Goal: Task Accomplishment & Management: Manage account settings

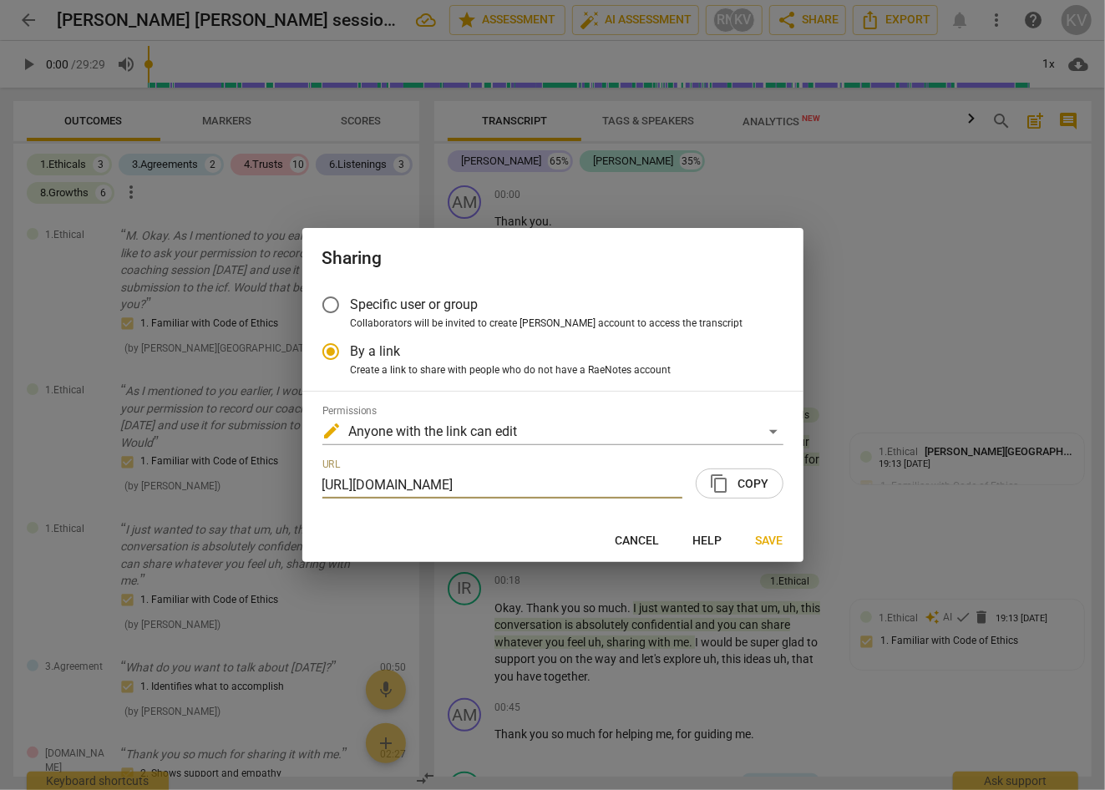
scroll to position [451, 0]
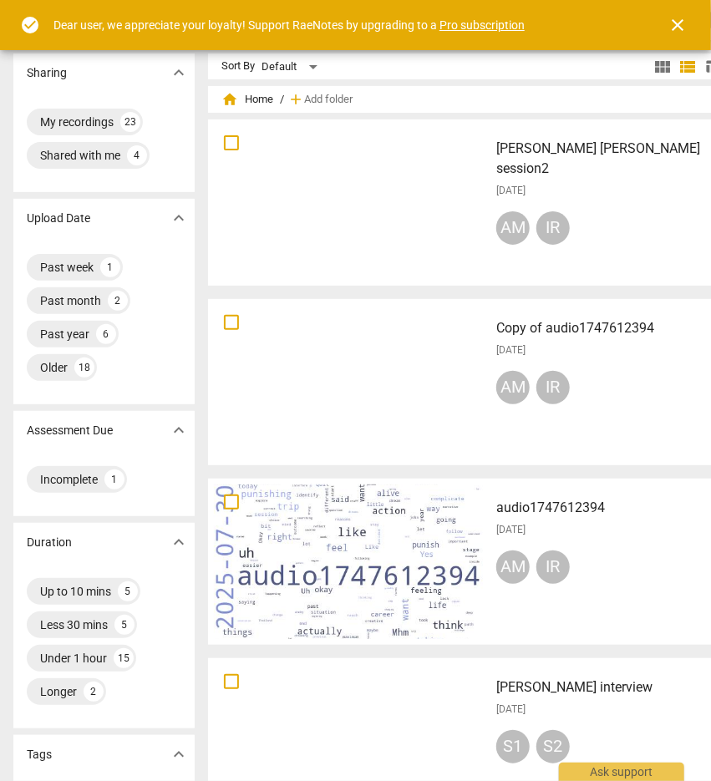
click at [296, 219] on div at bounding box center [348, 202] width 269 height 155
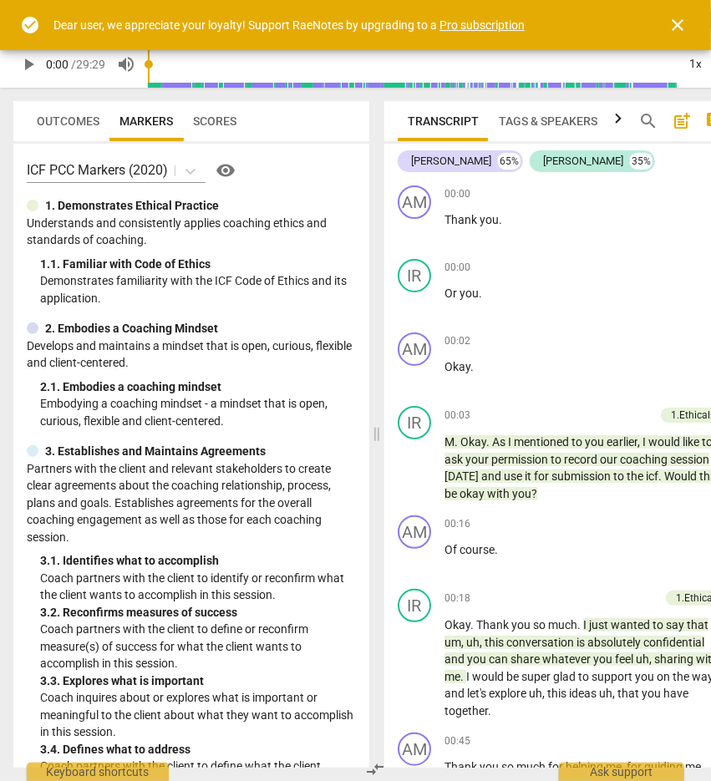
click at [682, 19] on span "close" at bounding box center [677, 25] width 20 height 20
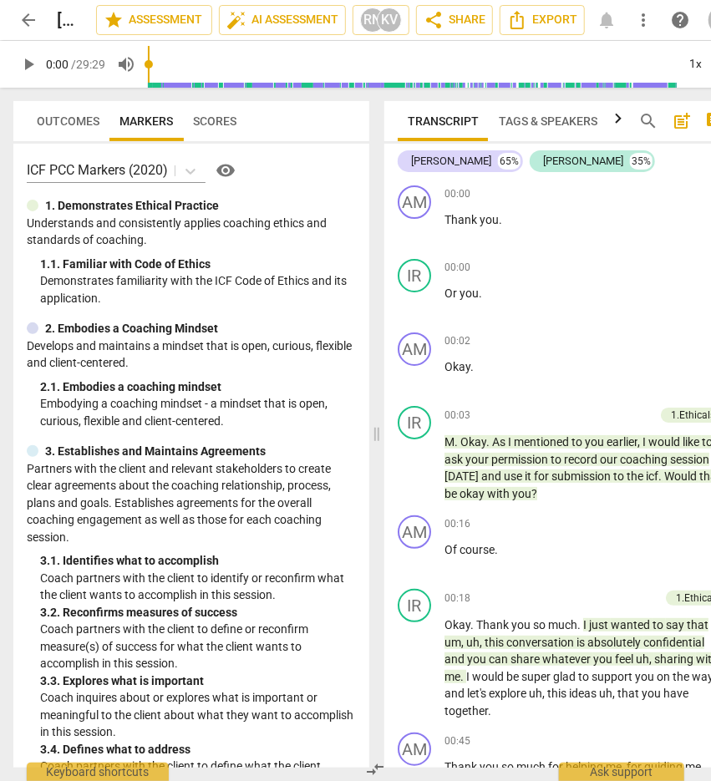
click at [67, 122] on span "Outcomes" at bounding box center [68, 120] width 63 height 13
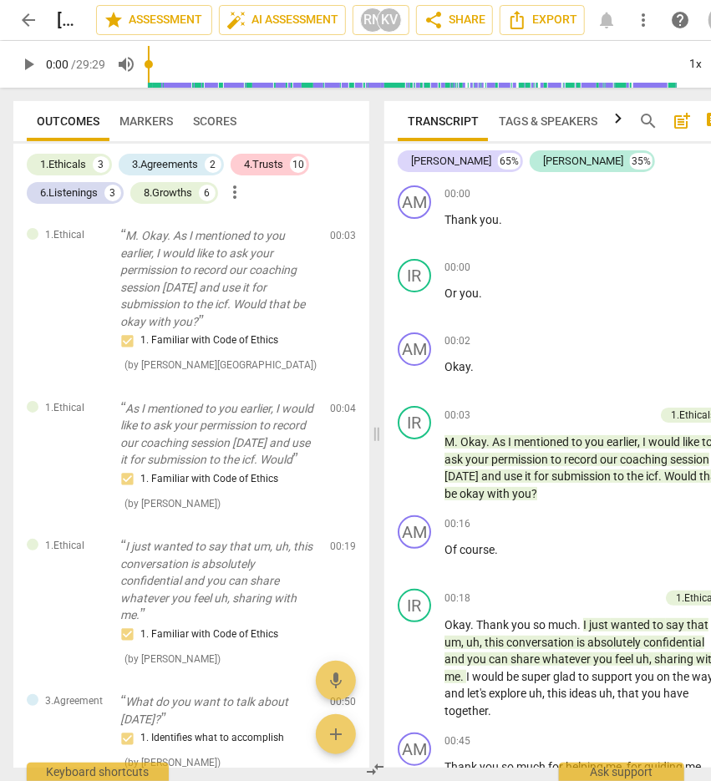
click at [132, 121] on span "Markers" at bounding box center [145, 120] width 53 height 13
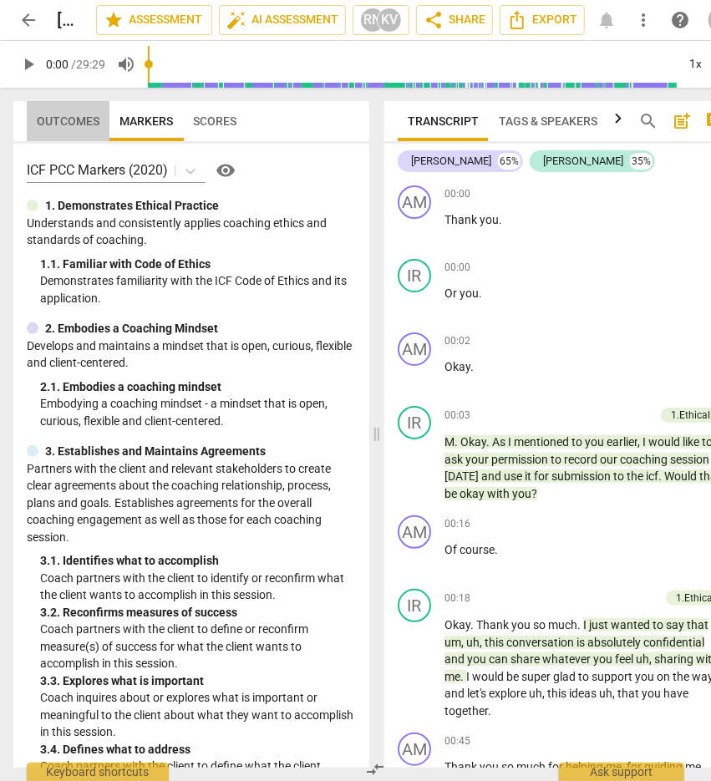
click at [62, 126] on span "Outcomes" at bounding box center [68, 120] width 63 height 13
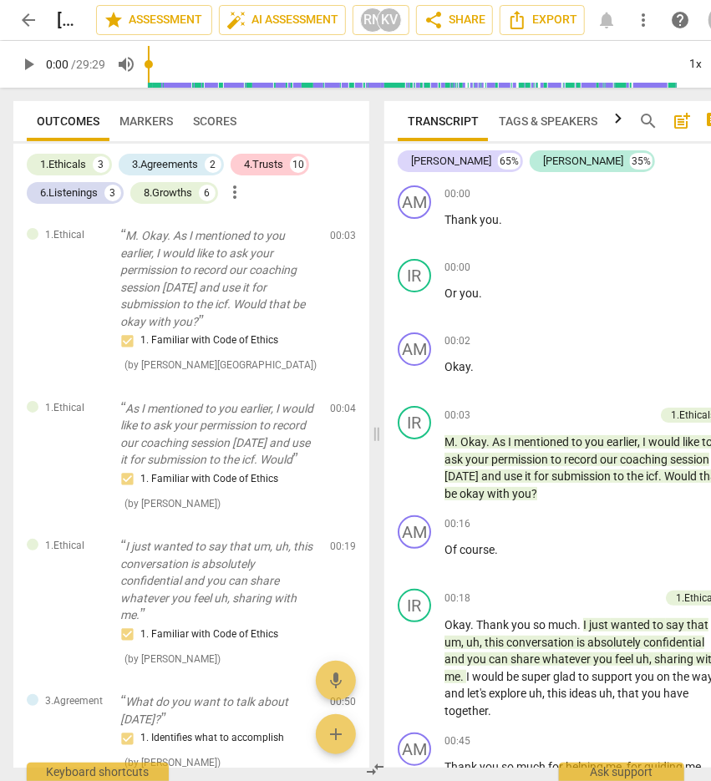
click at [131, 119] on span "Markers" at bounding box center [145, 120] width 53 height 13
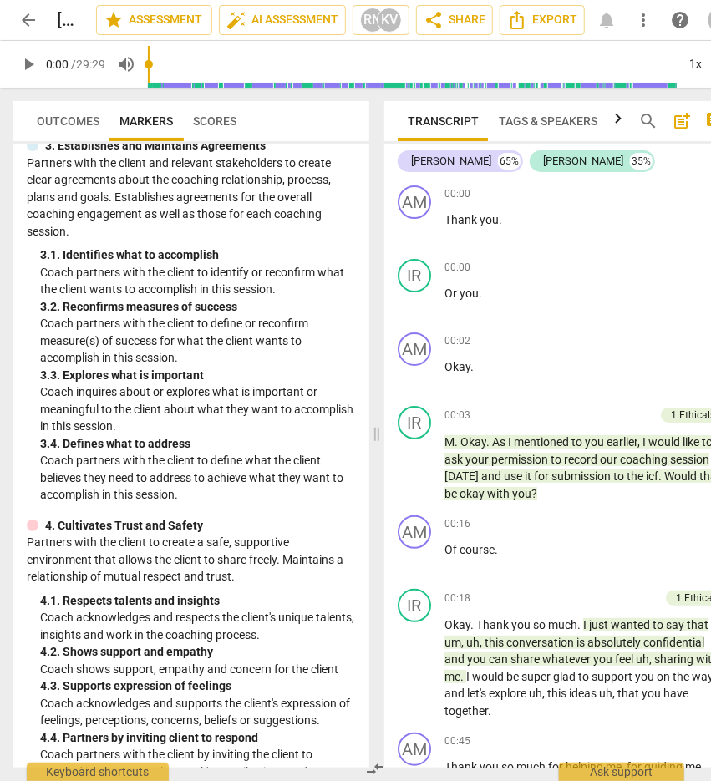
scroll to position [296, 0]
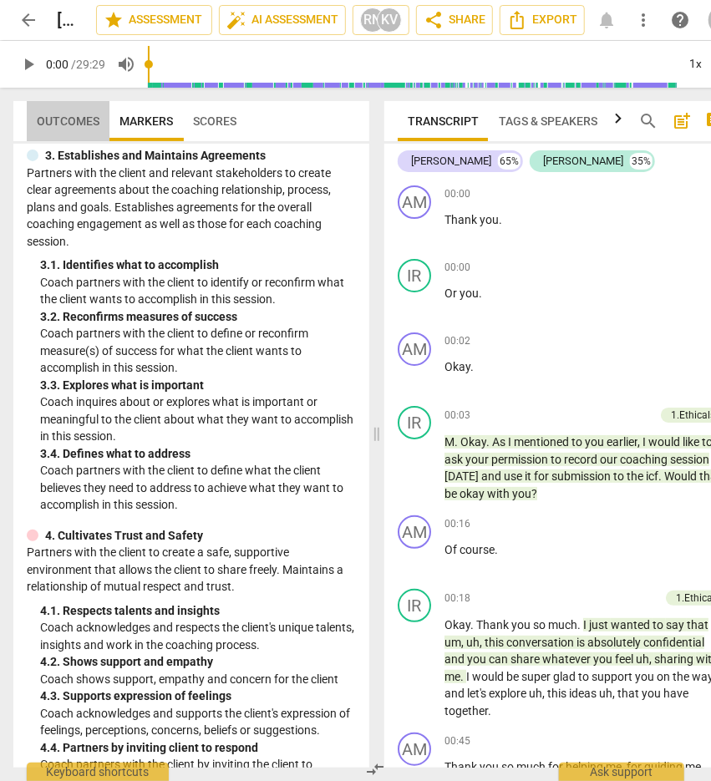
click at [63, 121] on span "Outcomes" at bounding box center [68, 120] width 63 height 13
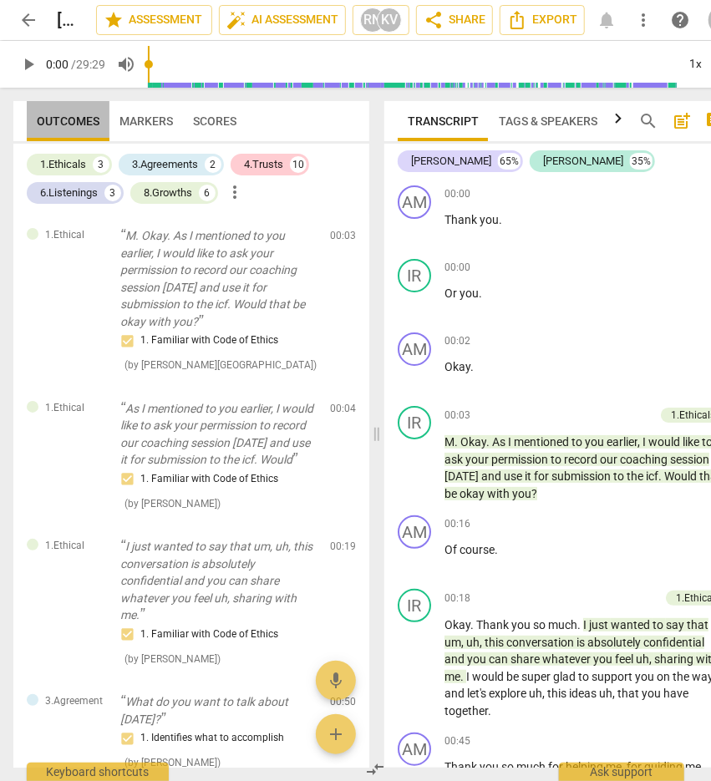
click at [63, 121] on span "Outcomes" at bounding box center [68, 120] width 63 height 13
click at [150, 118] on span "Markers" at bounding box center [145, 120] width 53 height 13
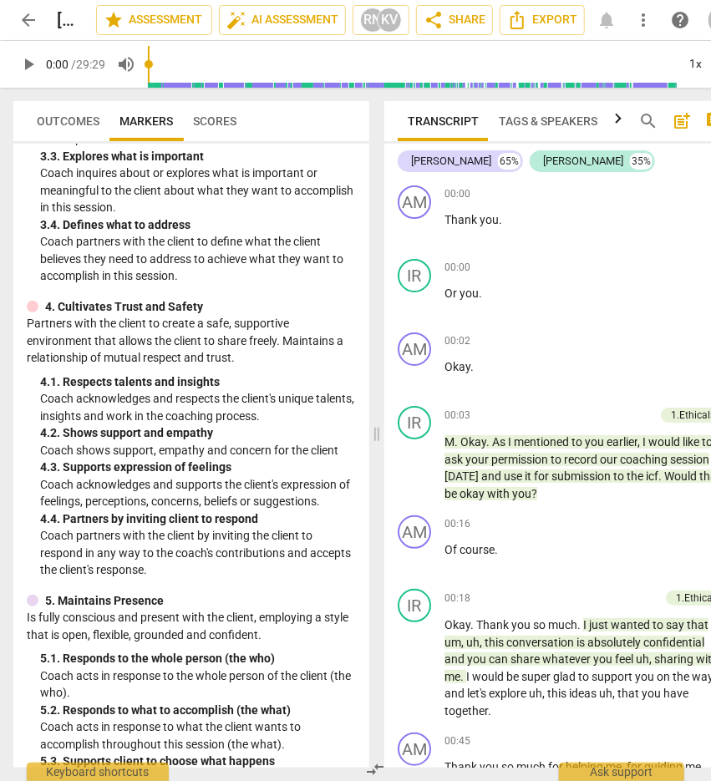
scroll to position [0, 0]
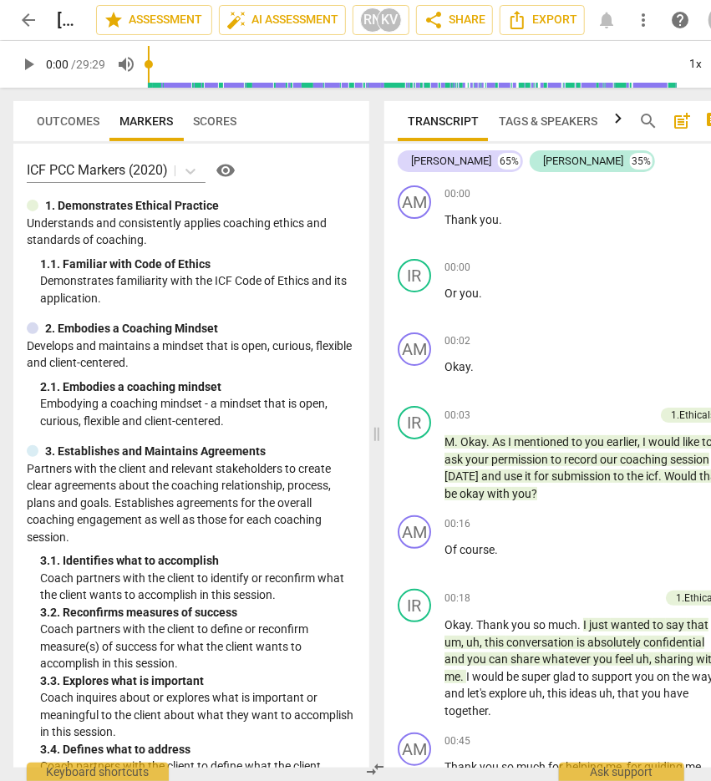
click at [54, 119] on span "Outcomes" at bounding box center [68, 120] width 63 height 13
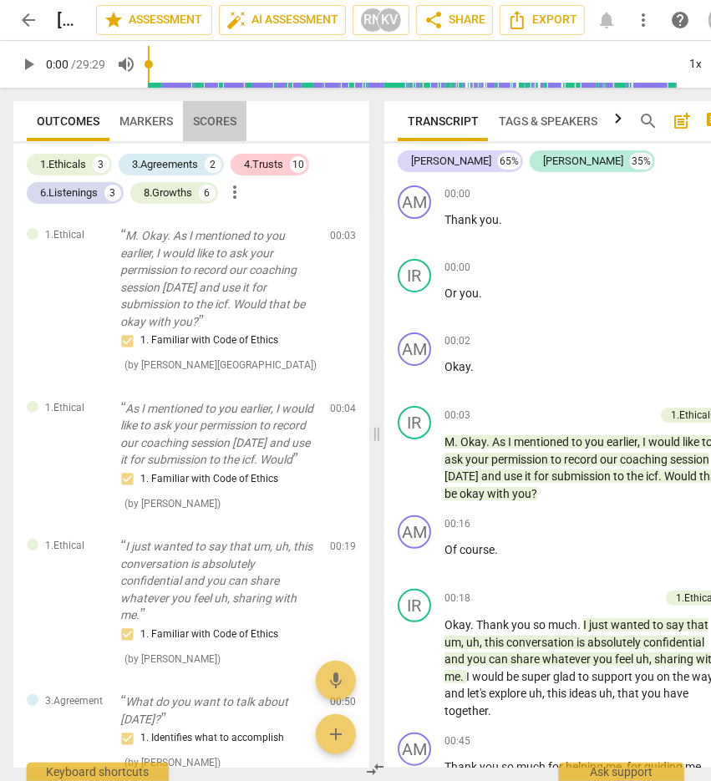
click at [219, 119] on span "Scores" at bounding box center [214, 120] width 43 height 13
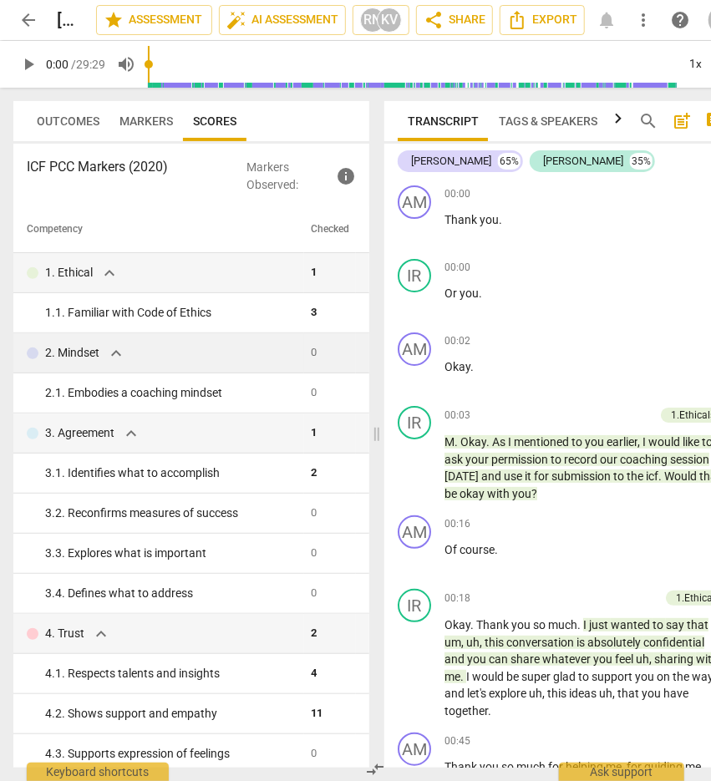
click at [115, 358] on span "expand_more" at bounding box center [116, 353] width 20 height 20
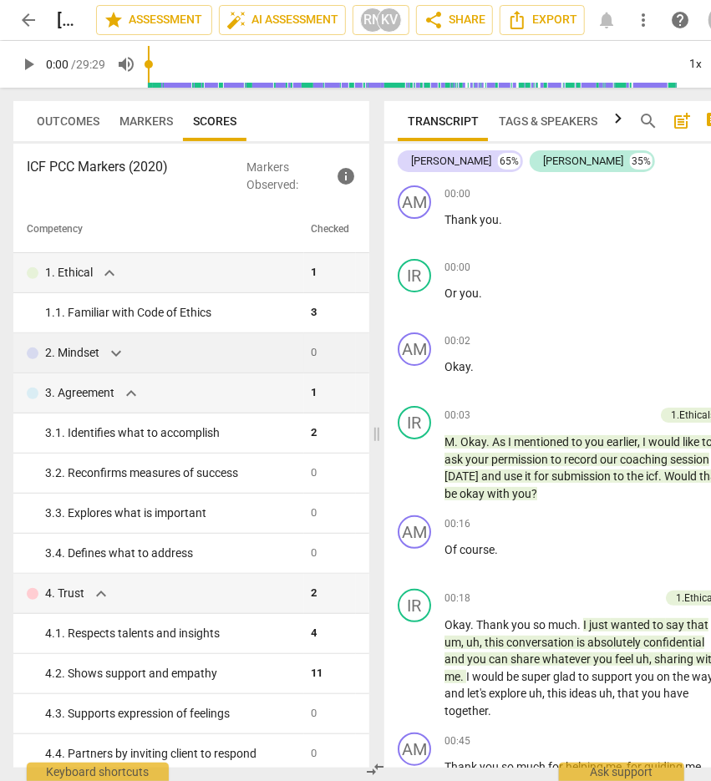
click at [115, 358] on span "expand_more" at bounding box center [116, 353] width 20 height 20
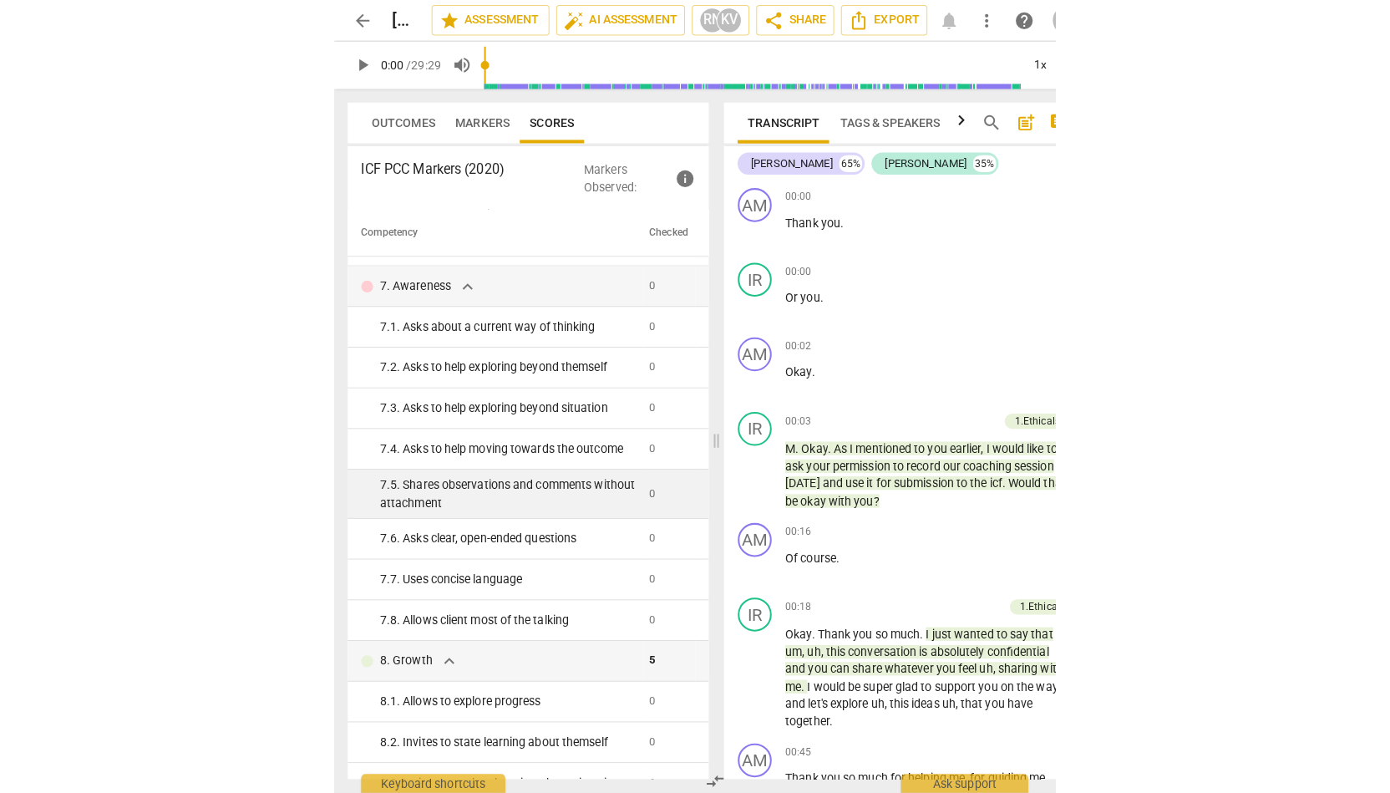
scroll to position [1130, 0]
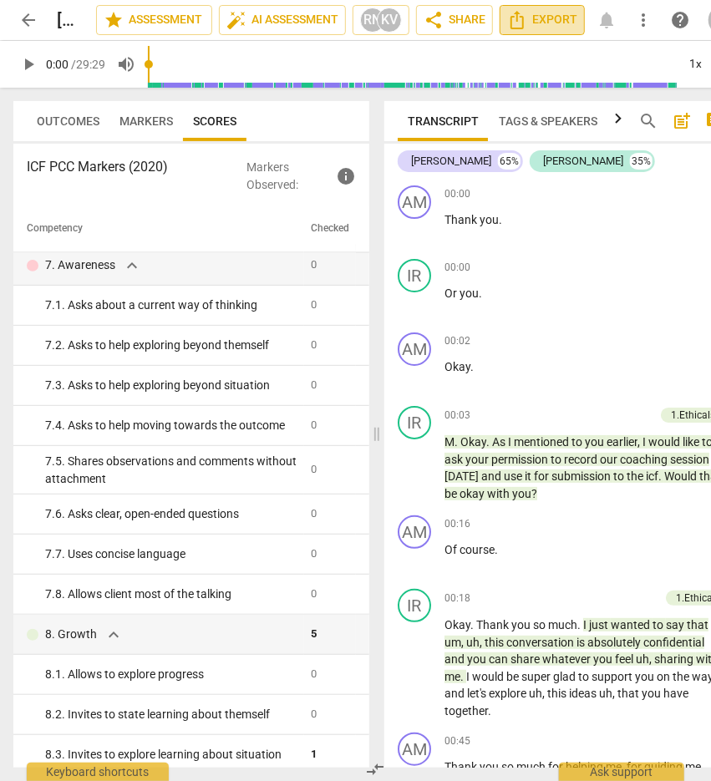
click at [540, 22] on span "Export" at bounding box center [542, 20] width 70 height 20
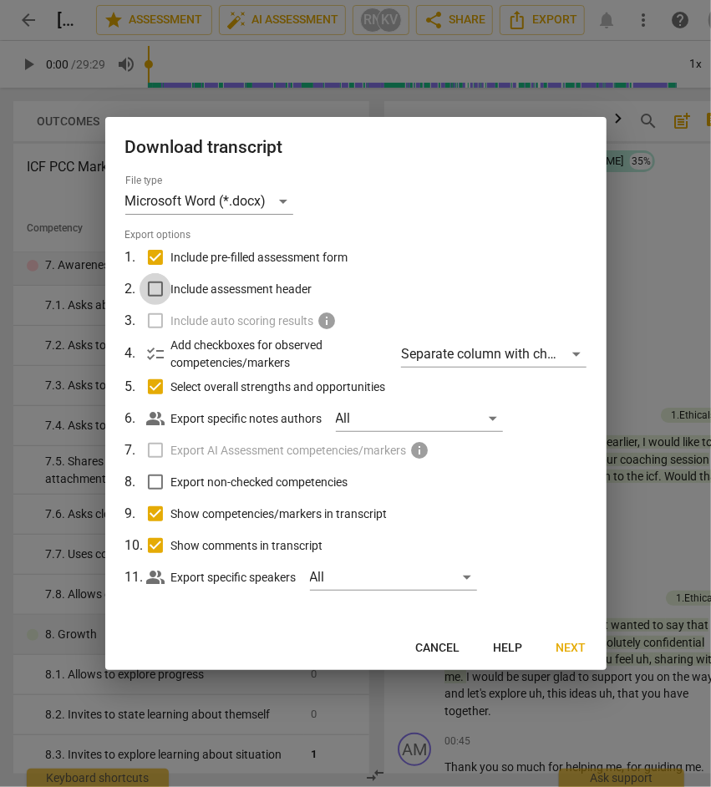
click at [155, 292] on input "Include assessment header" at bounding box center [155, 289] width 32 height 32
click at [421, 449] on span "info" at bounding box center [420, 450] width 20 height 20
click at [434, 644] on span "Cancel" at bounding box center [438, 648] width 44 height 17
checkbox input "false"
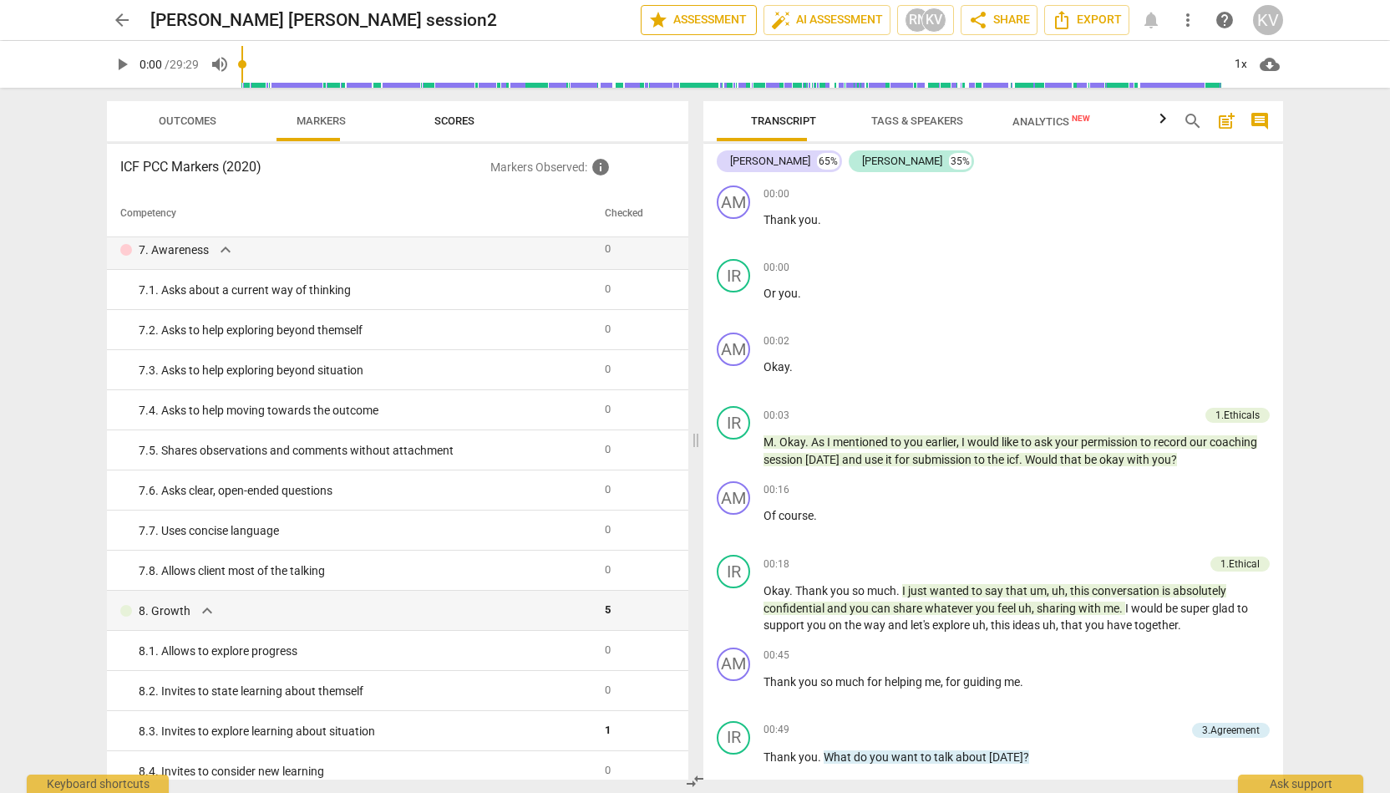
scroll to position [1122, 0]
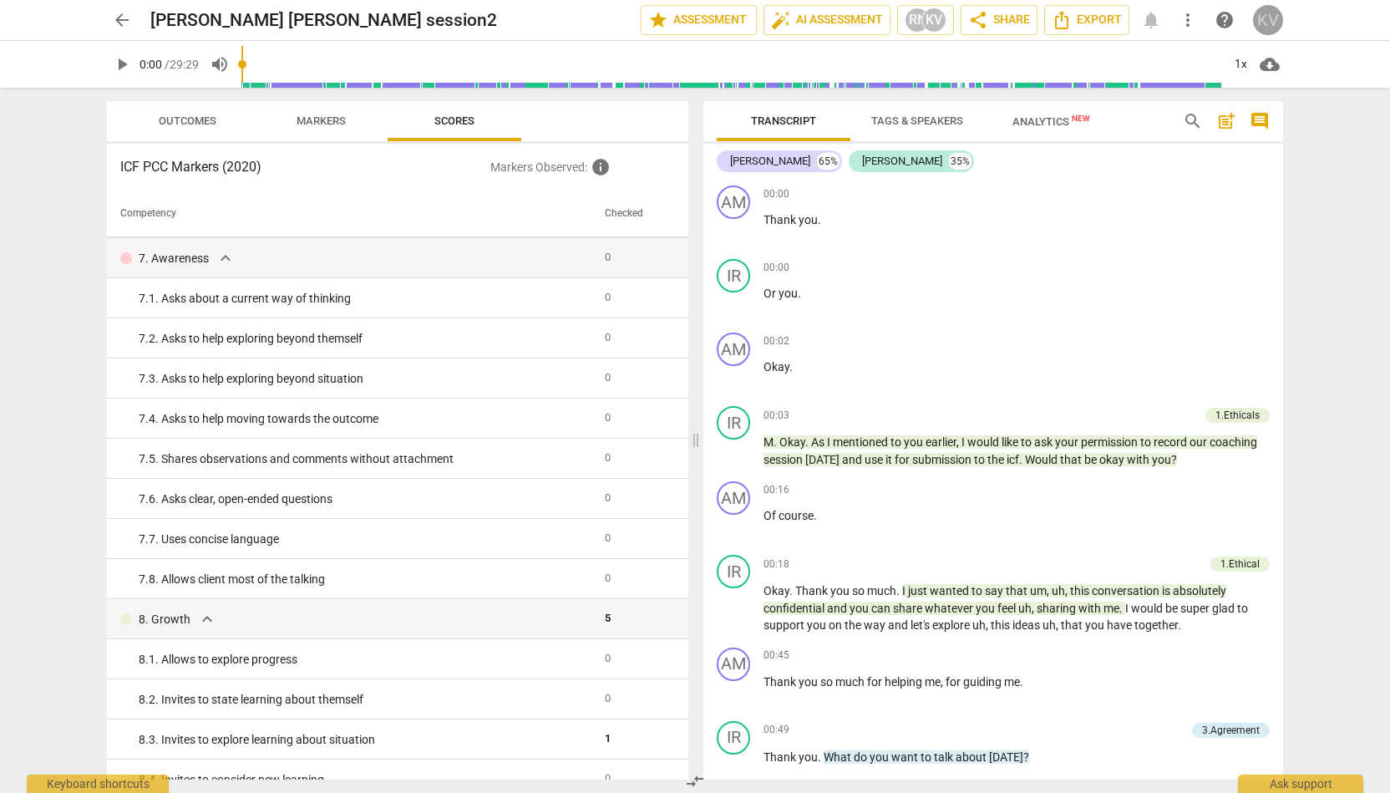
click at [710, 24] on div "KV" at bounding box center [1268, 20] width 30 height 30
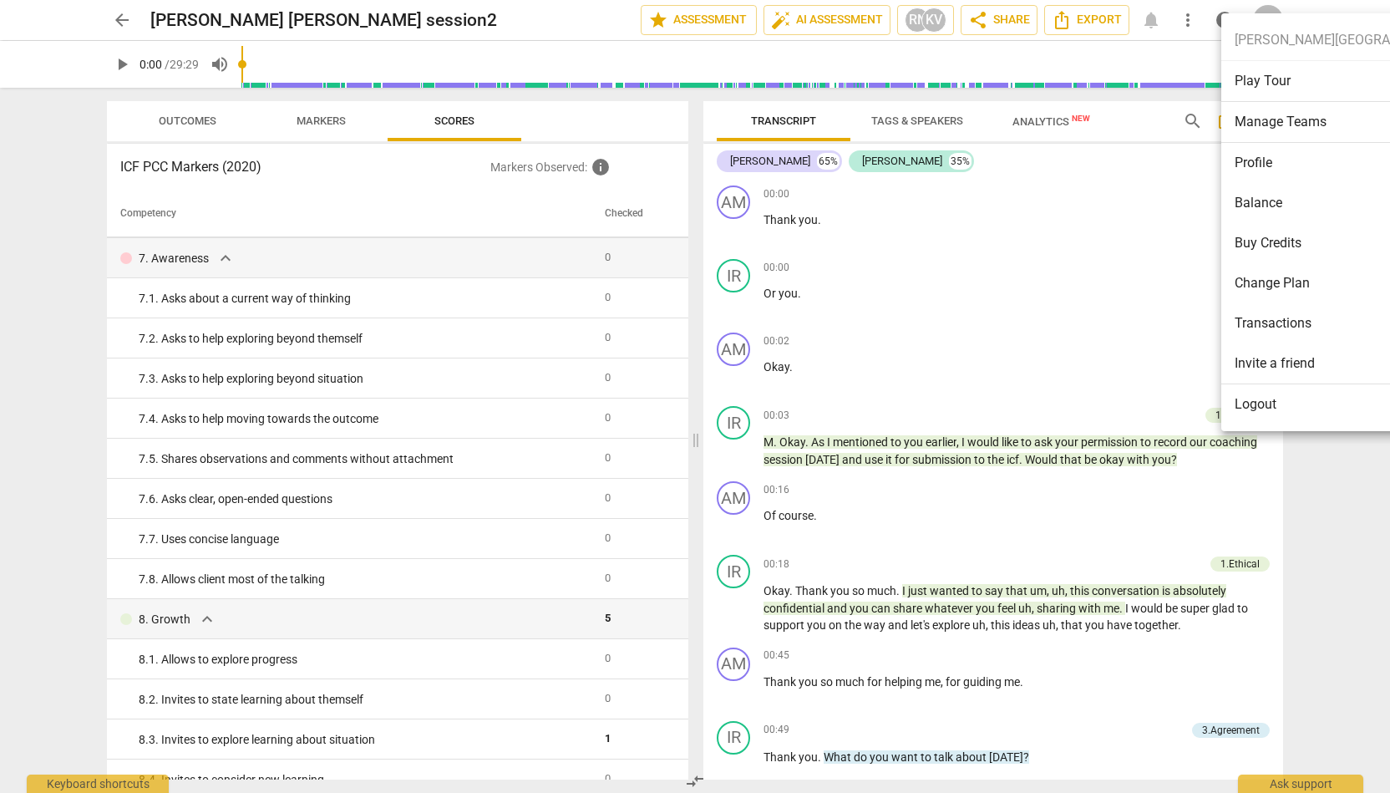
click at [710, 241] on li "Buy Credits" at bounding box center [1347, 243] width 253 height 40
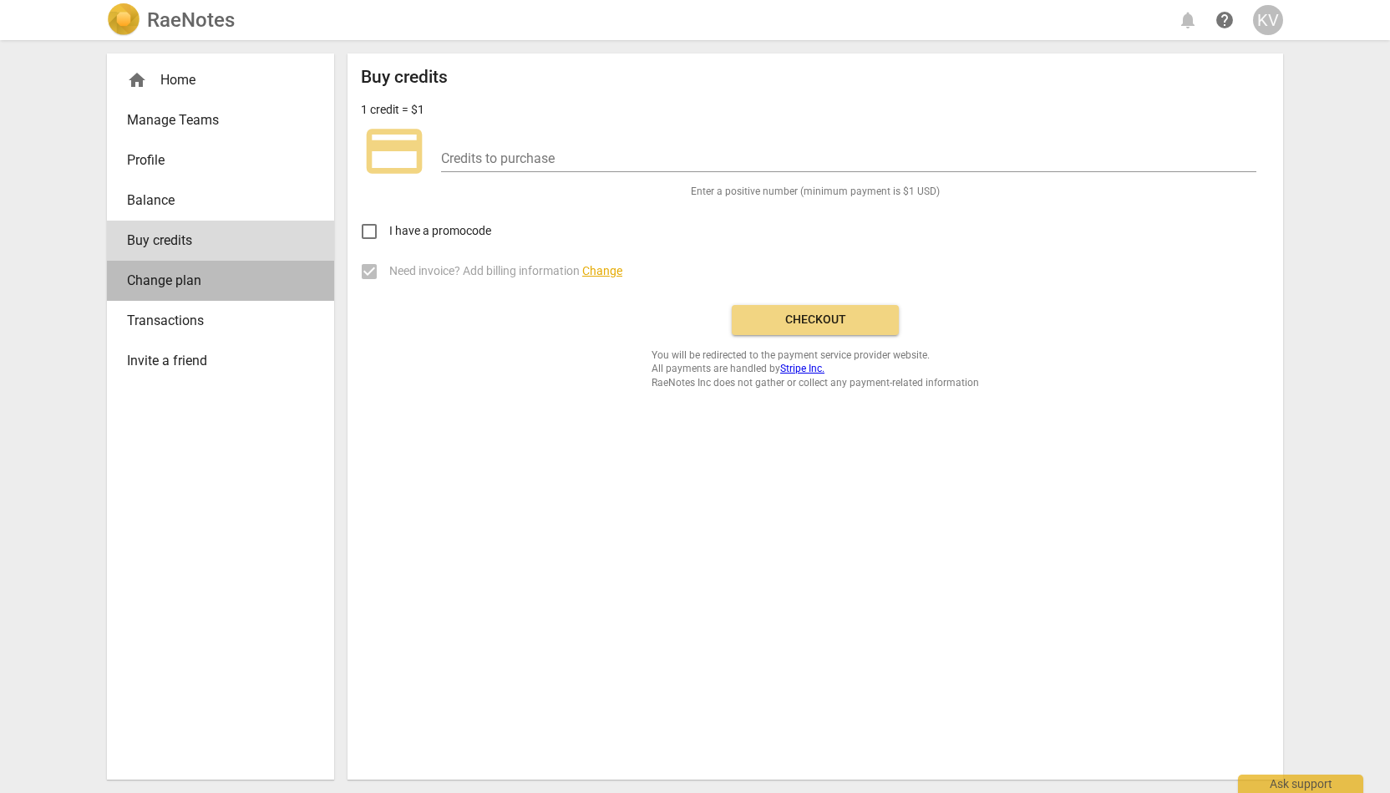
click at [181, 282] on span "Change plan" at bounding box center [214, 281] width 174 height 20
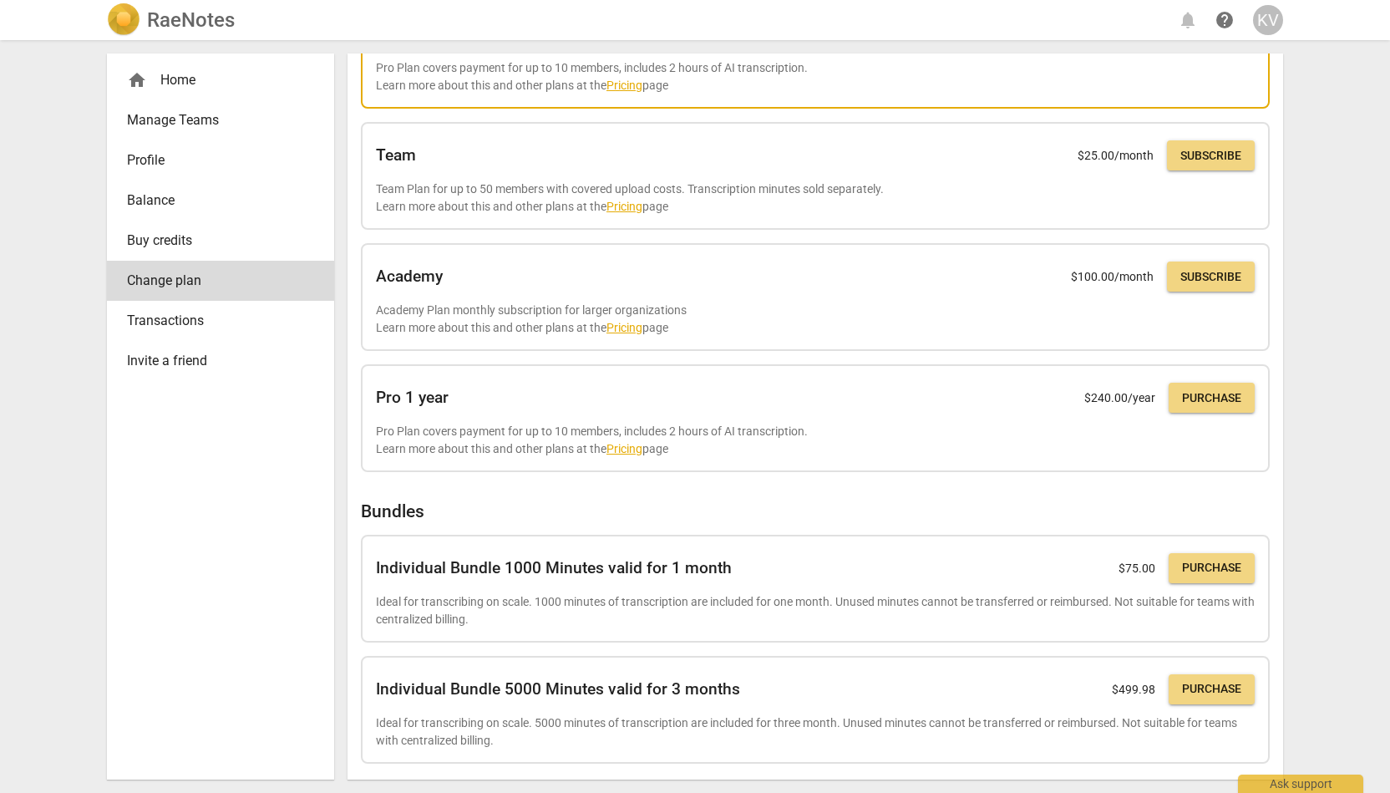
scroll to position [246, 0]
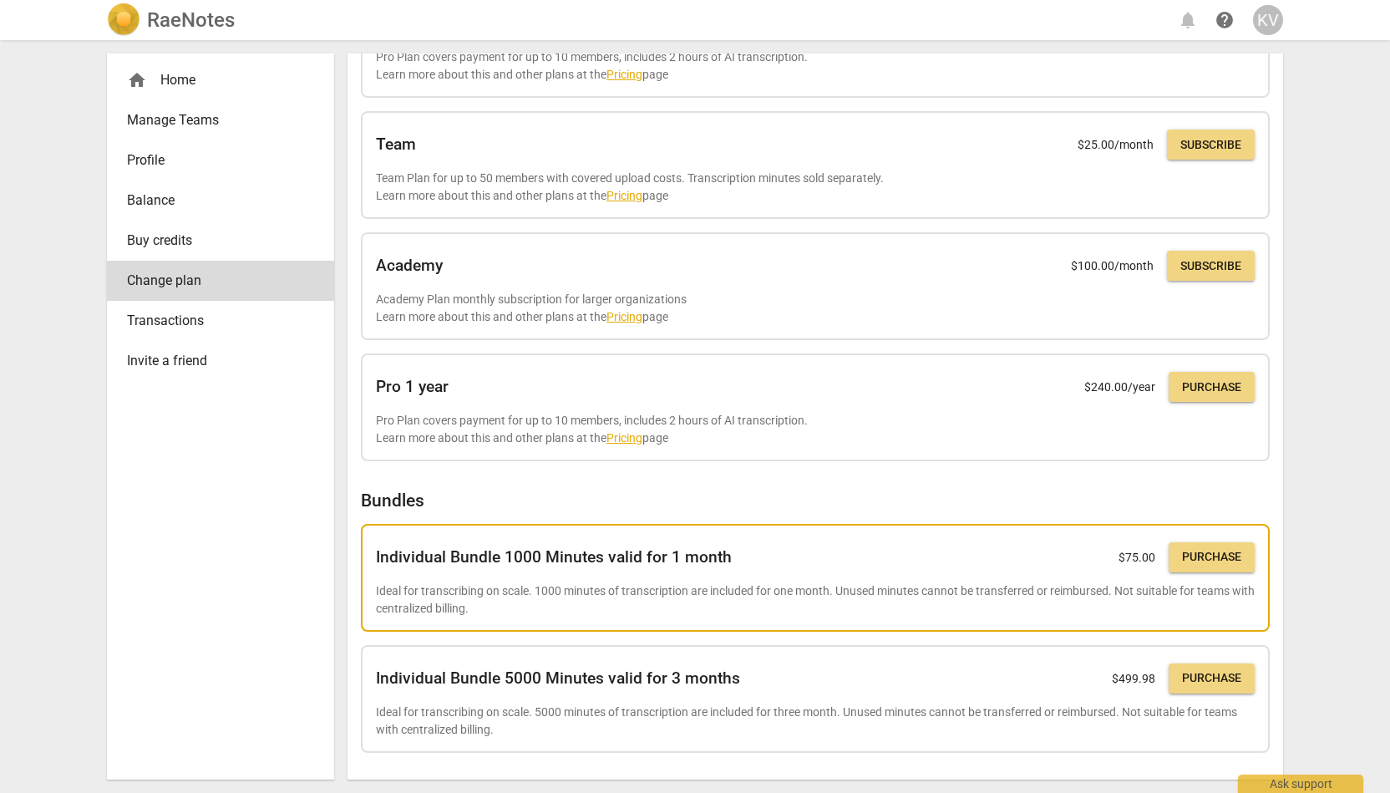
click at [710, 562] on div "Individual Bundle 1000 Minutes valid for 1 month $ 75.00 Purchase" at bounding box center [815, 557] width 879 height 37
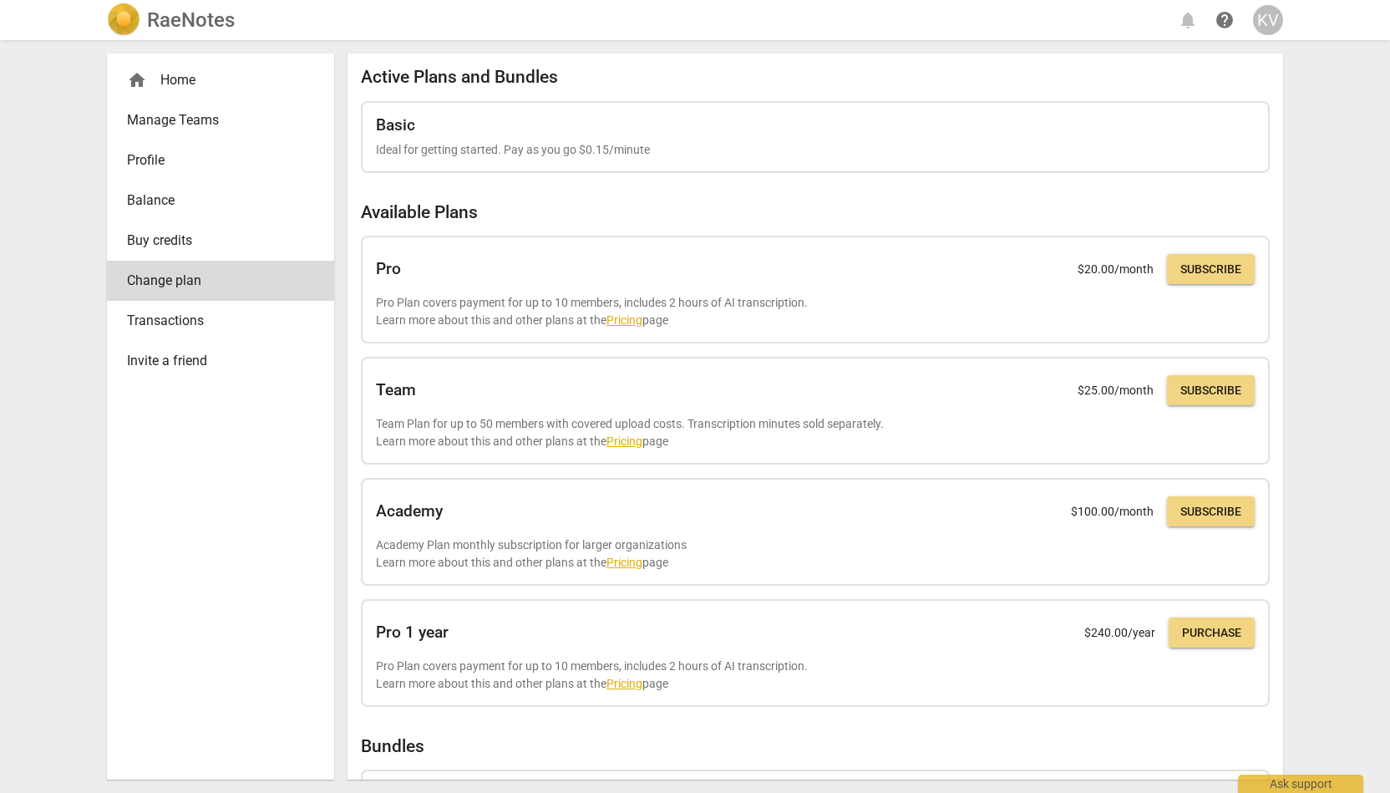
click at [177, 317] on span "Transactions" at bounding box center [214, 321] width 174 height 20
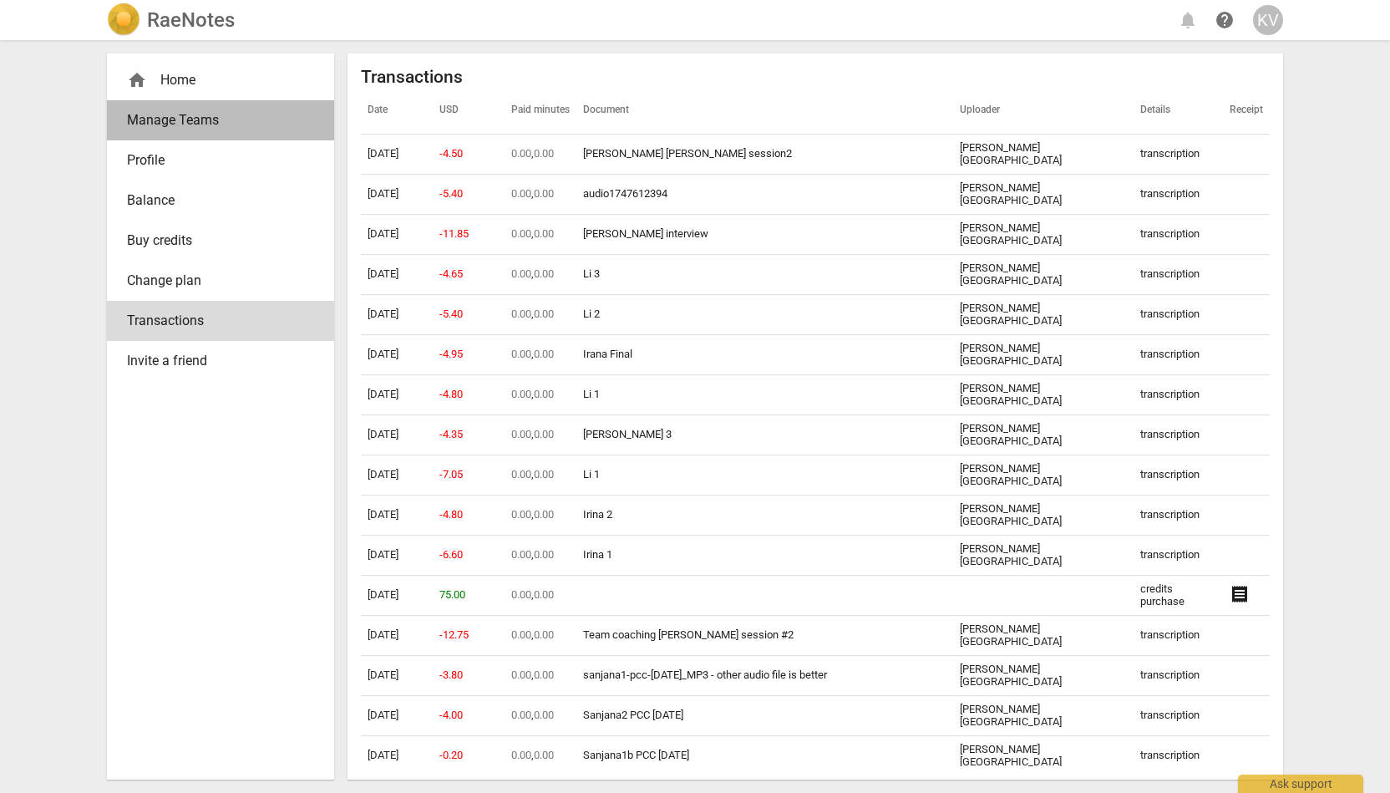
click at [146, 118] on span "Manage Teams" at bounding box center [214, 120] width 174 height 20
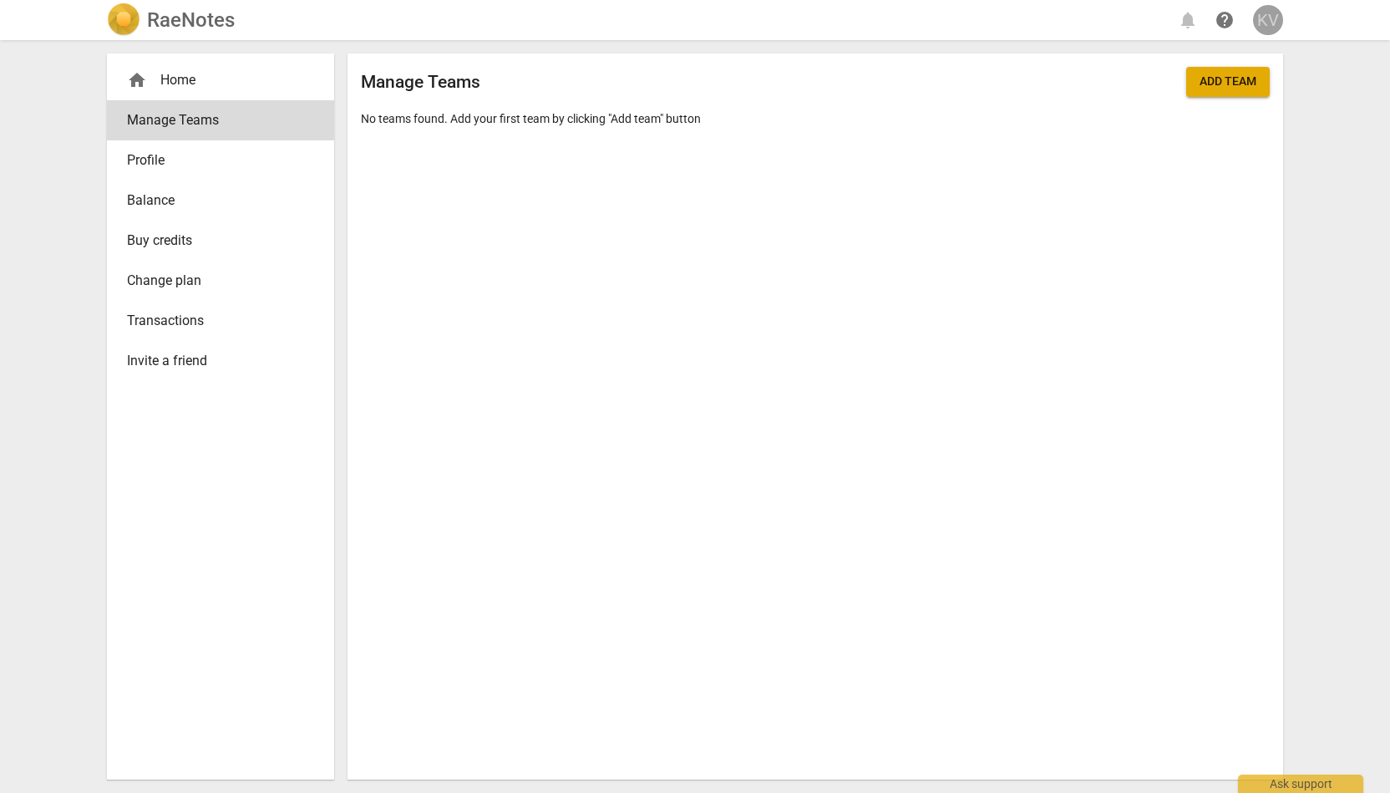
click at [710, 19] on div "KV" at bounding box center [1268, 20] width 30 height 30
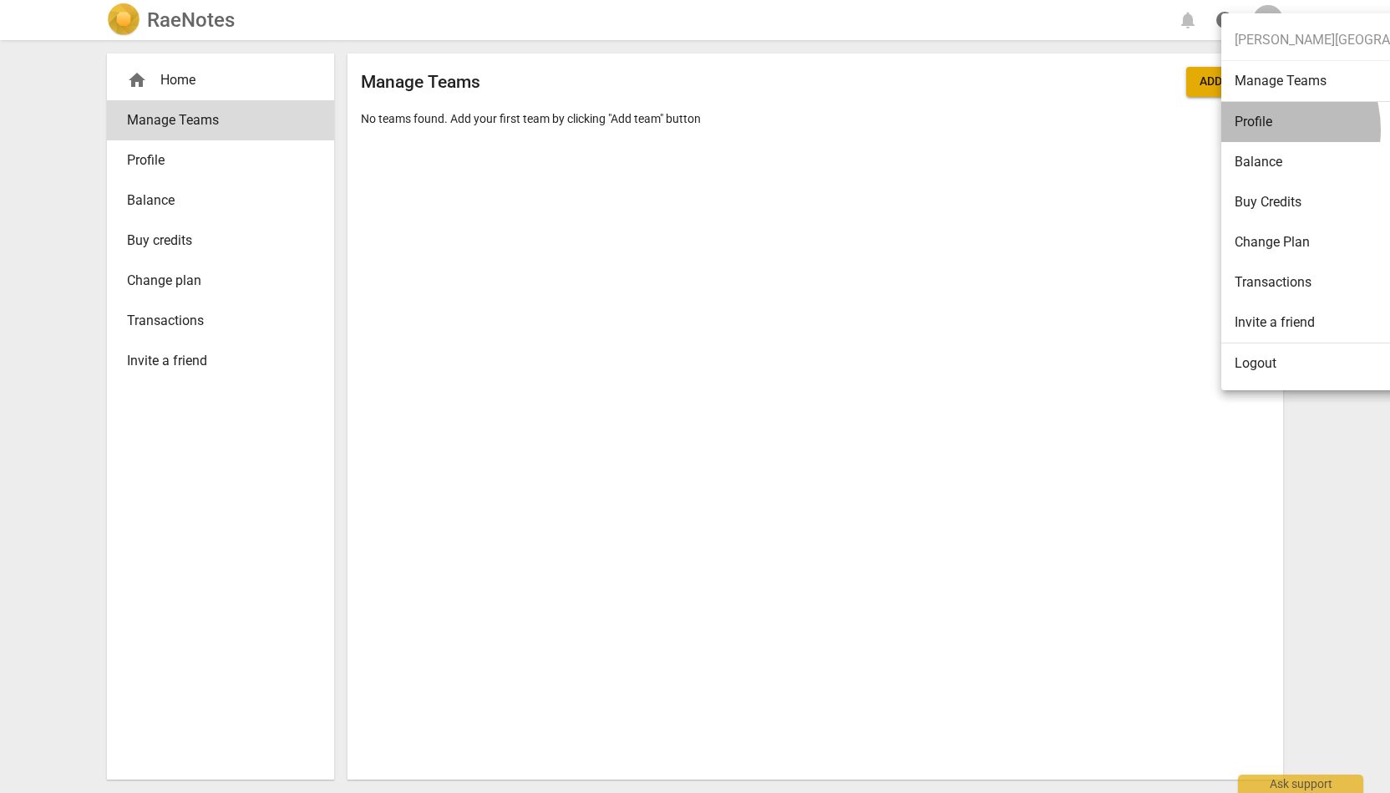
click at [710, 129] on li "Profile" at bounding box center [1347, 122] width 253 height 40
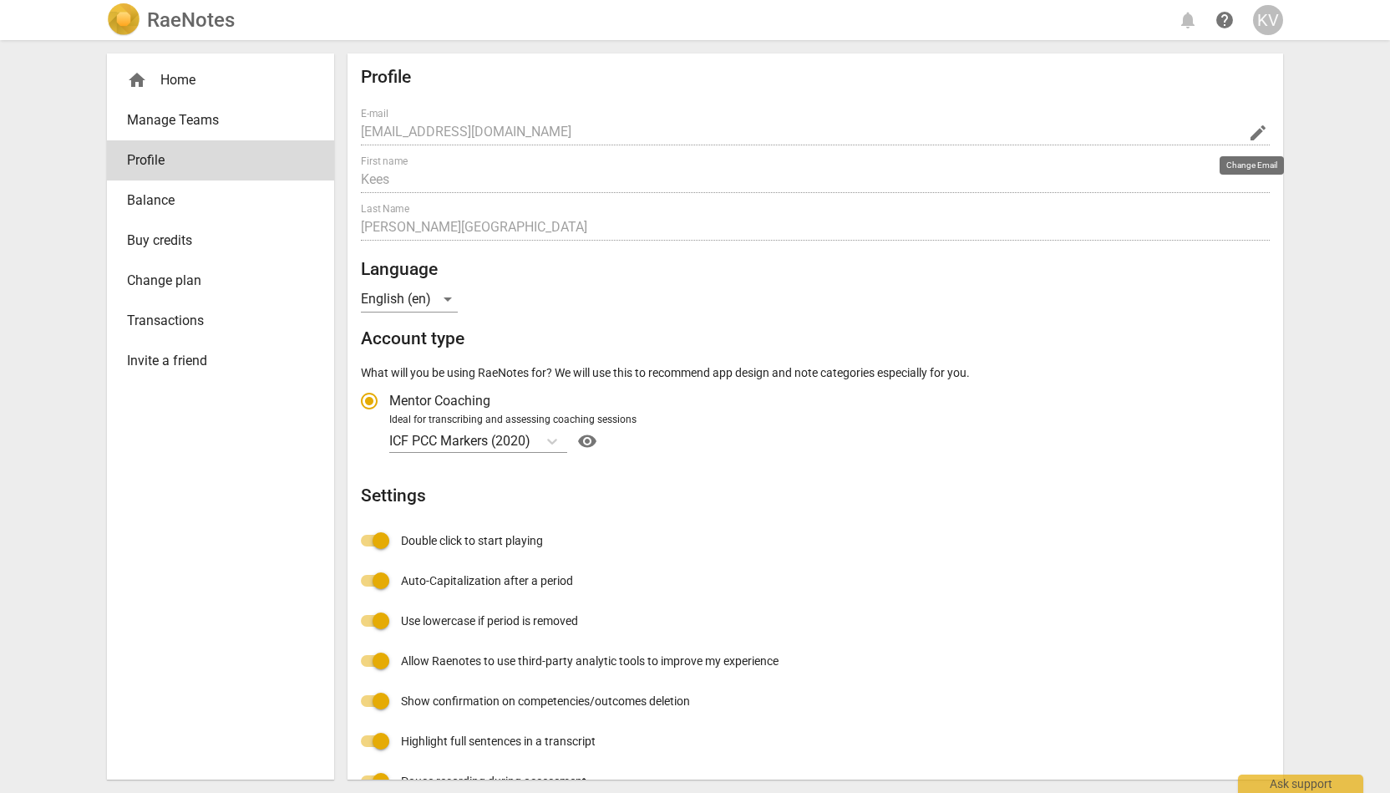
radio input "false"
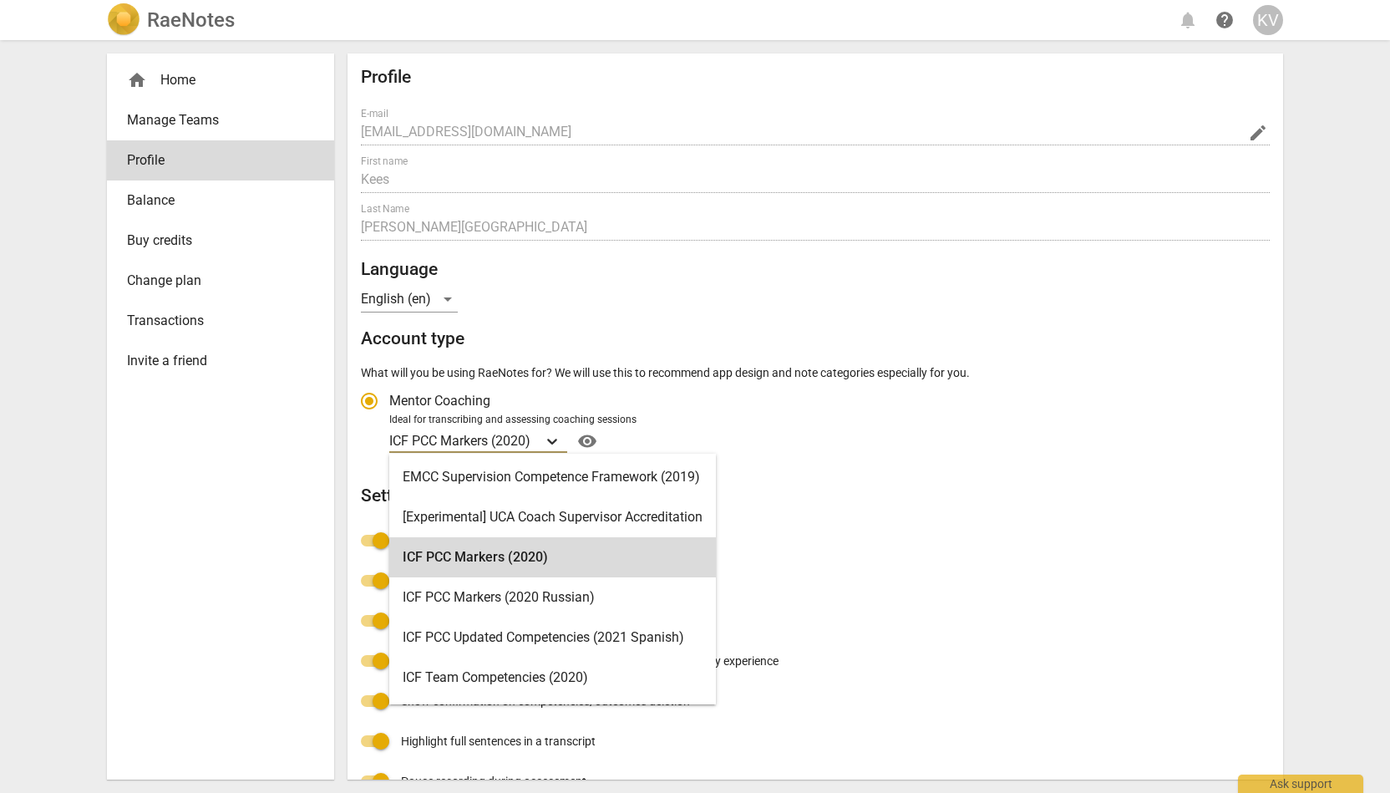
click at [556, 440] on icon "Account type" at bounding box center [552, 441] width 17 height 17
click at [0, 0] on input "Ideal for transcribing and assessing coaching sessions 15 results available. Us…" at bounding box center [0, 0] width 0 height 0
click at [556, 440] on icon "Account type" at bounding box center [552, 441] width 17 height 17
click at [0, 0] on input "Ideal for transcribing and assessing coaching sessions 15 results available. Us…" at bounding box center [0, 0] width 0 height 0
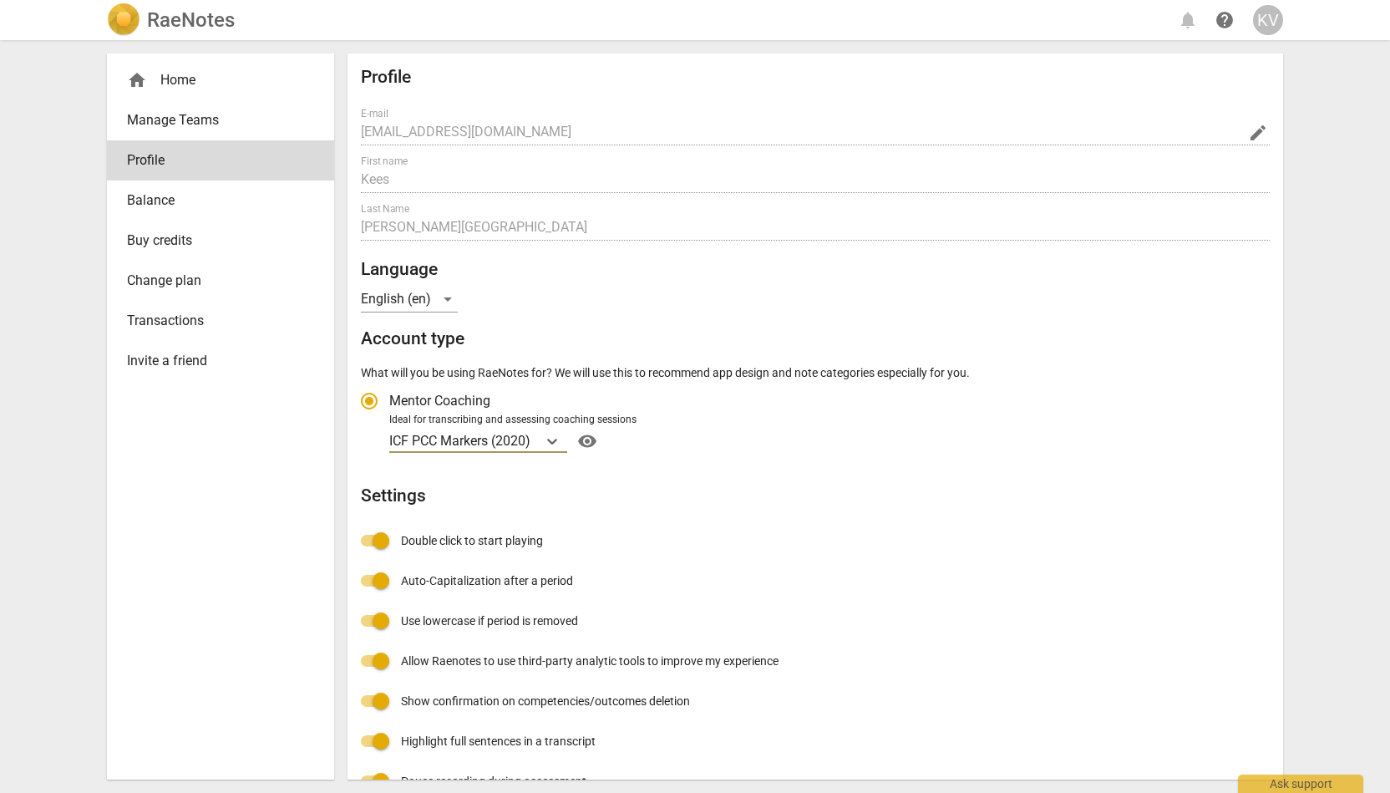
scroll to position [35, 0]
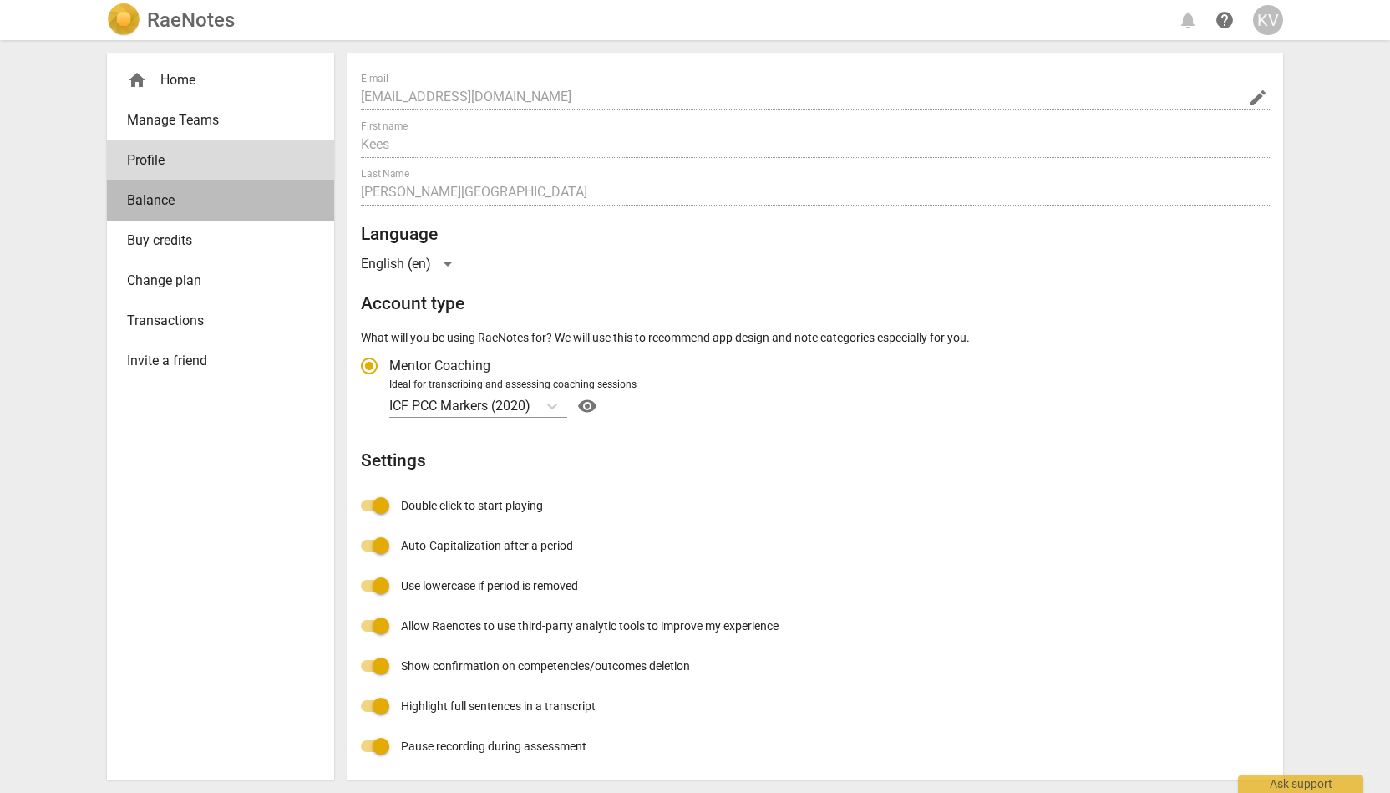
click at [134, 204] on span "Balance" at bounding box center [214, 200] width 174 height 20
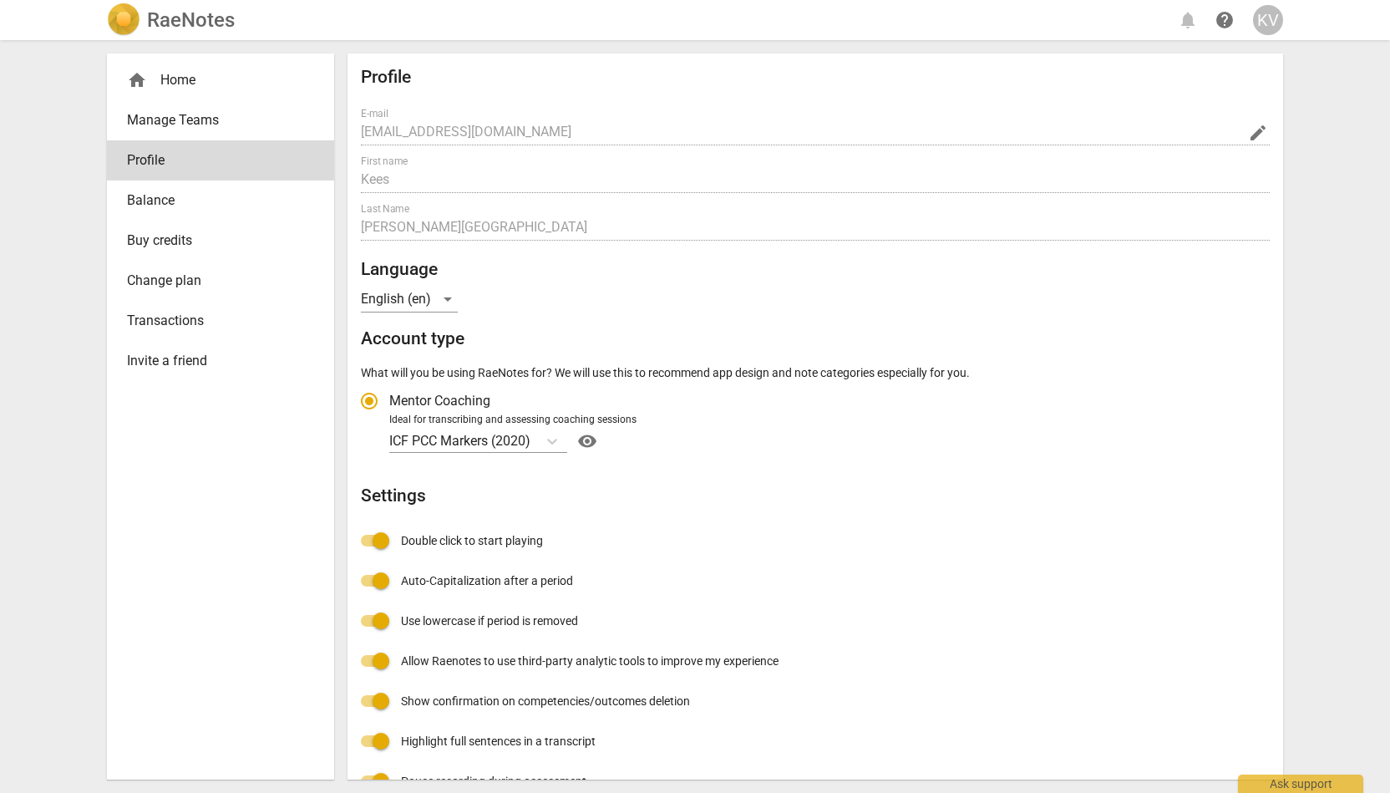
radio input "false"
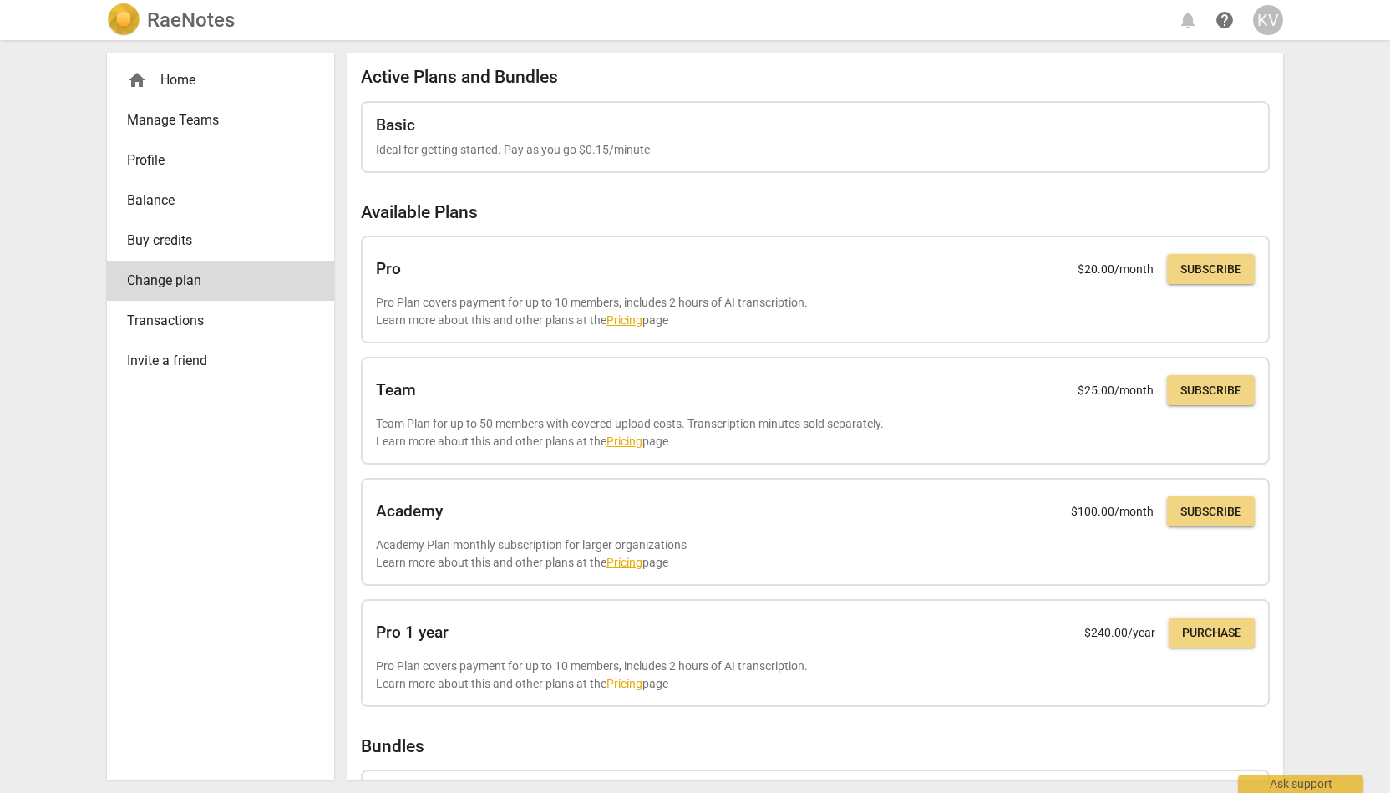
click at [123, 20] on img at bounding box center [123, 19] width 33 height 33
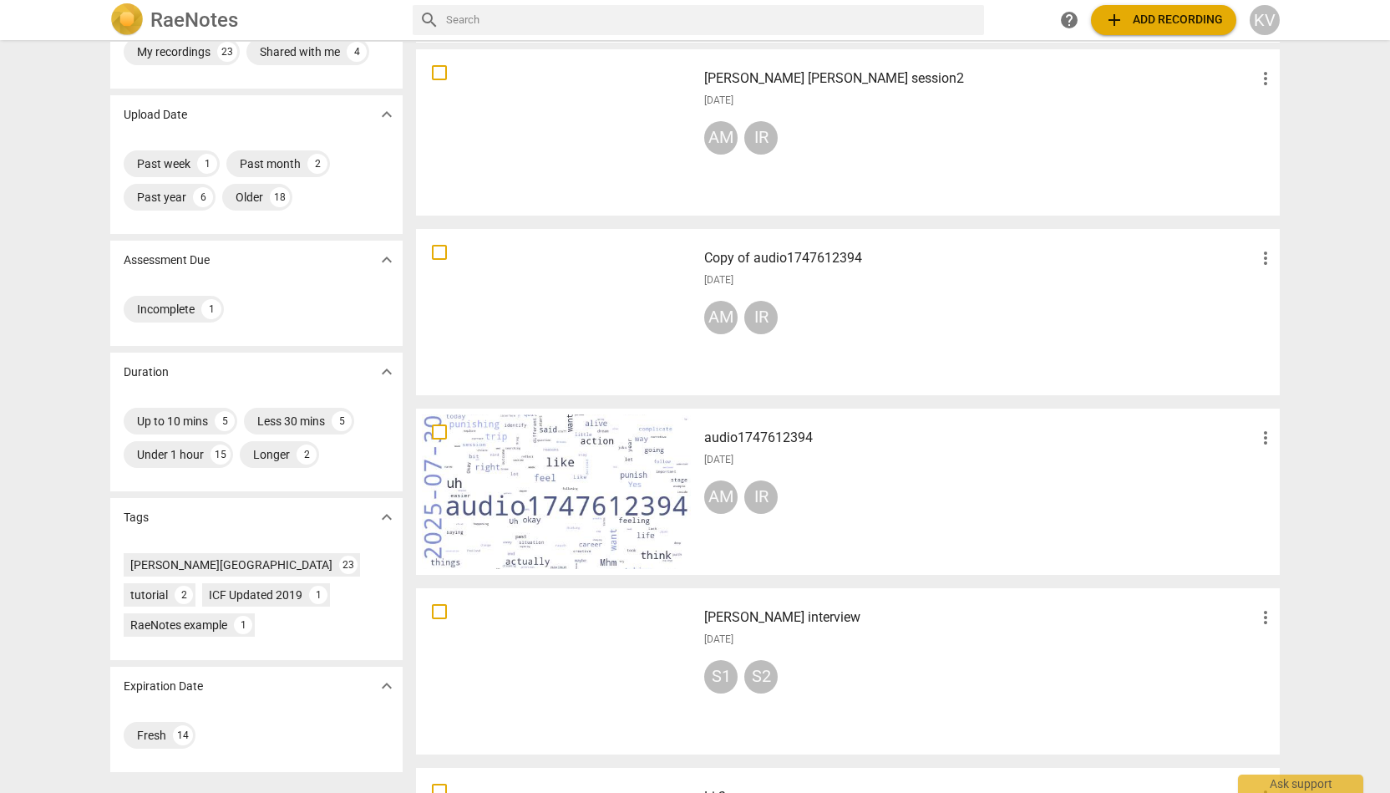
scroll to position [79, 0]
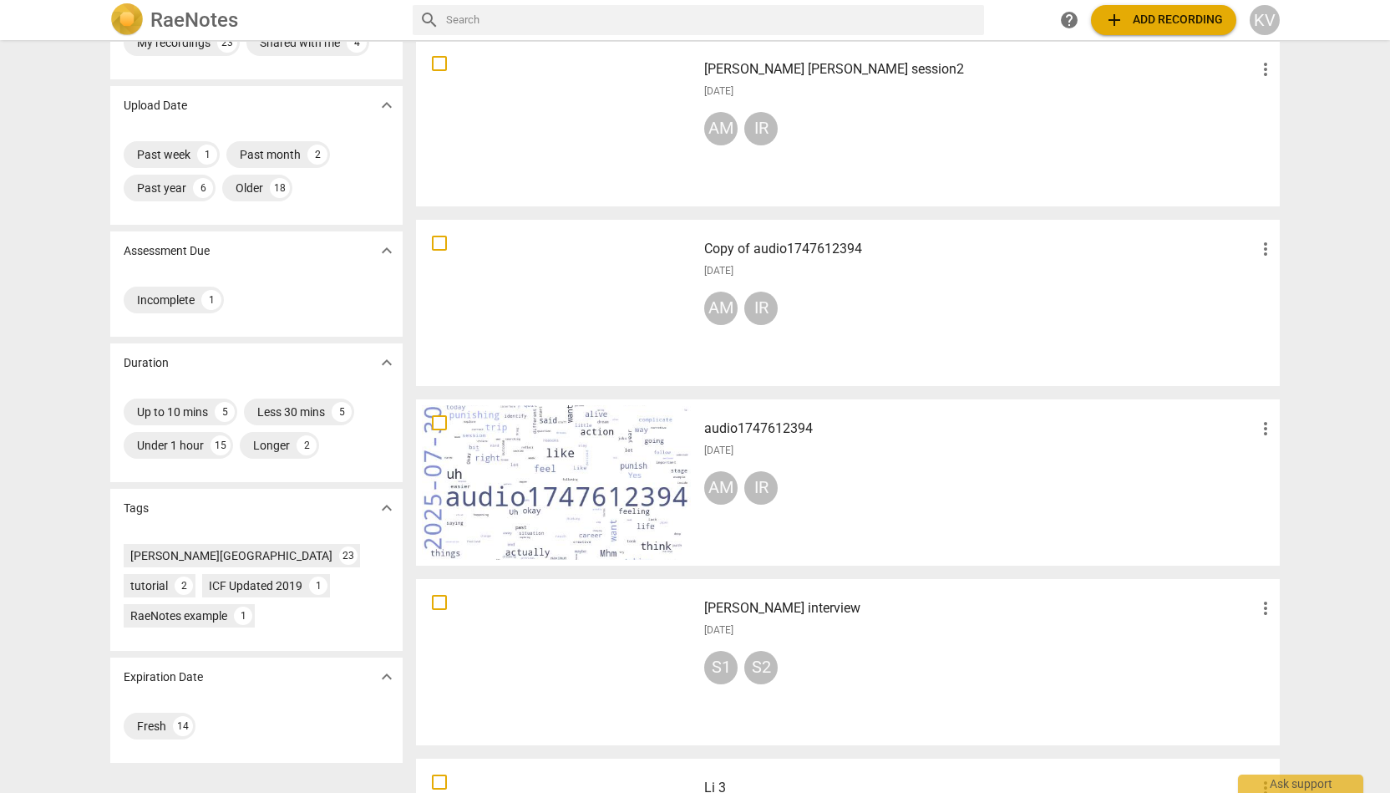
click at [710, 250] on span "more_vert" at bounding box center [1265, 249] width 20 height 20
click at [710, 265] on div at bounding box center [695, 396] width 1390 height 793
click at [710, 247] on h3 "Copy of audio1747612394" at bounding box center [979, 249] width 551 height 20
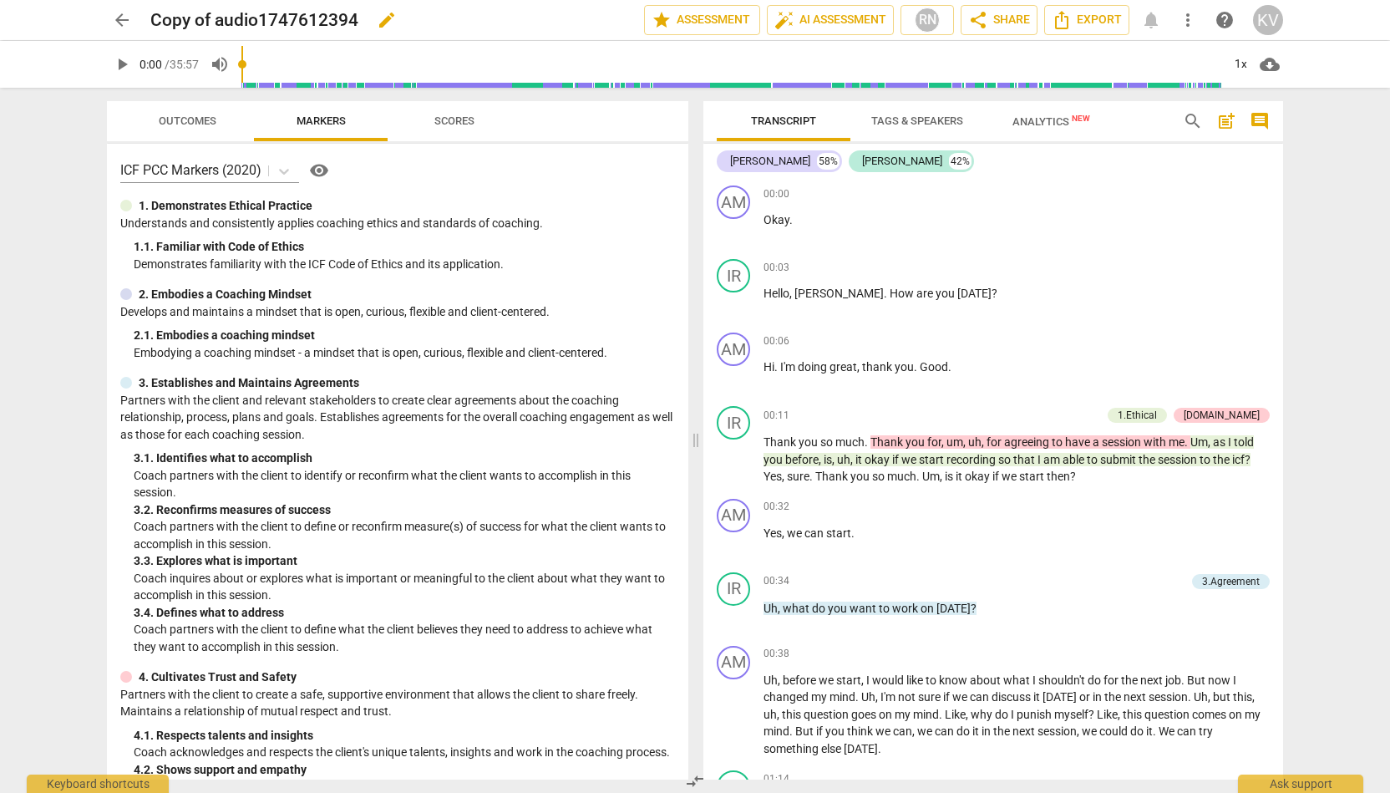
click at [384, 22] on span "edit" at bounding box center [387, 20] width 20 height 20
drag, startPoint x: 384, startPoint y: 22, endPoint x: 145, endPoint y: 20, distance: 238.9
click at [145, 20] on div "arrow_back Copy of audio1747612394 done clear star Assessment auto_fix_high AI …" at bounding box center [695, 20] width 1176 height 32
type input "[PERSON_NAME] [PERSON_NAME] session 1"
click at [710, 160] on div "arrow_back [PERSON_NAME] [PERSON_NAME] session 1 done clear star Assessment aut…" at bounding box center [695, 396] width 1390 height 793
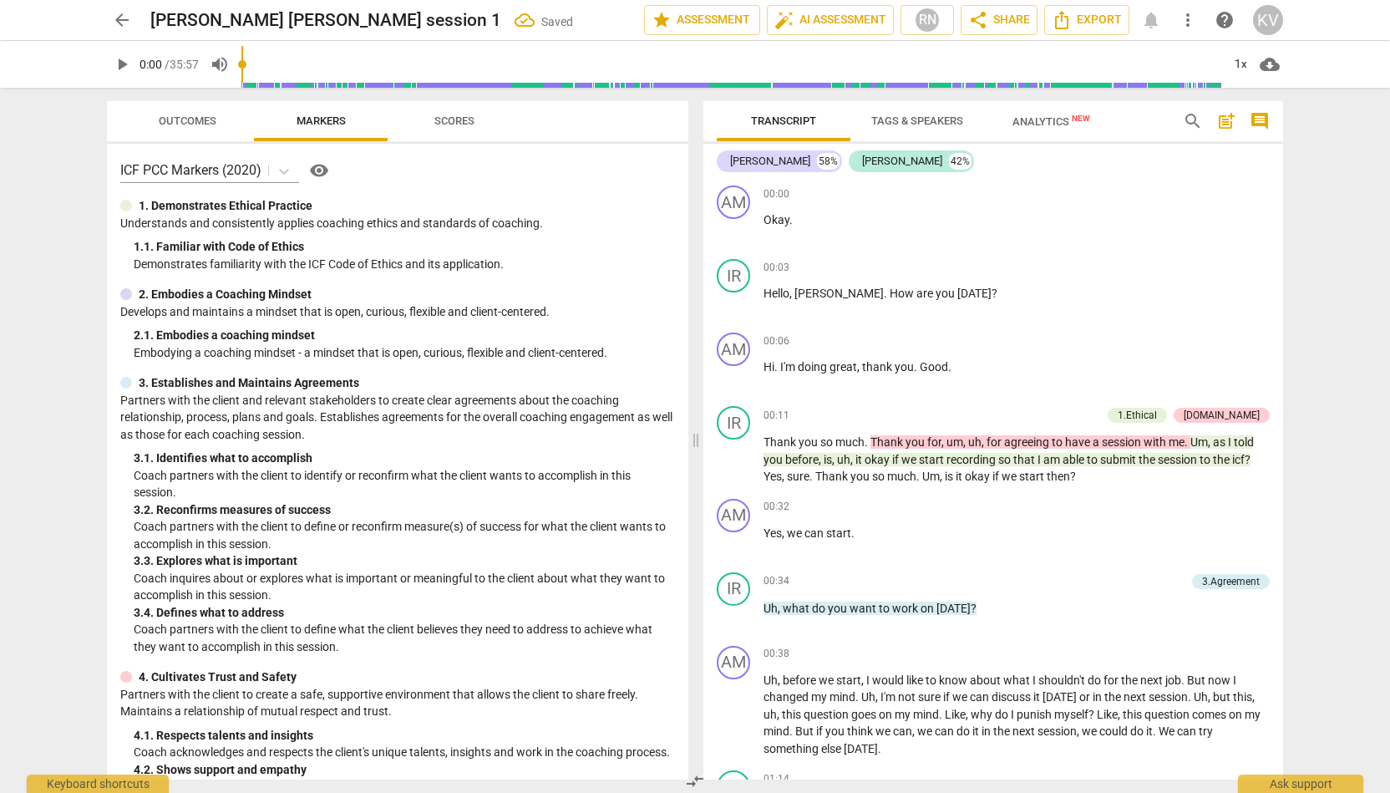
click at [710, 124] on span "Analytics New" at bounding box center [1051, 121] width 78 height 13
